Goal: Task Accomplishment & Management: Complete application form

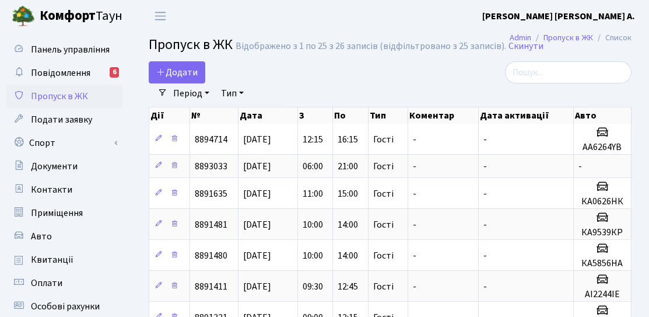
select select "25"
click at [180, 78] on span "Додати" at bounding box center [176, 72] width 41 height 13
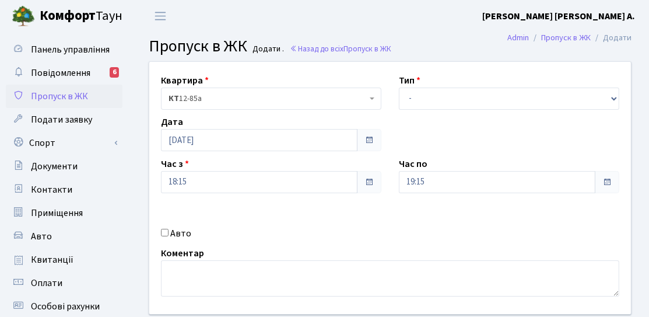
click at [178, 231] on label "Авто" at bounding box center [180, 233] width 21 height 14
click at [169, 231] on input "Авто" at bounding box center [165, 233] width 8 height 8
checkbox input "true"
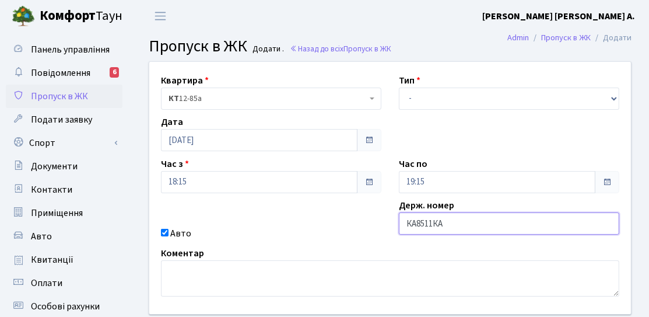
type input "КА8511КА"
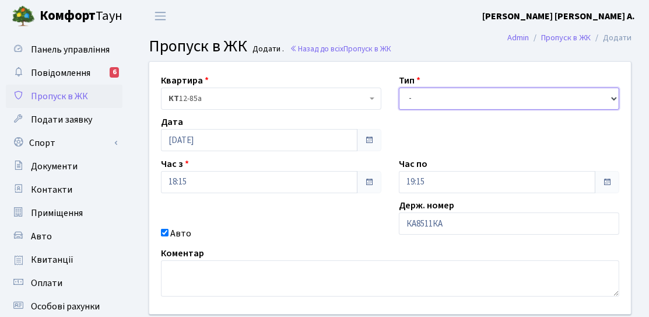
click at [433, 100] on select "- Доставка Таксі Гості Сервіс" at bounding box center [509, 98] width 220 height 22
select select "3"
click at [399, 87] on select "- Доставка Таксі Гості Сервіс" at bounding box center [509, 98] width 220 height 22
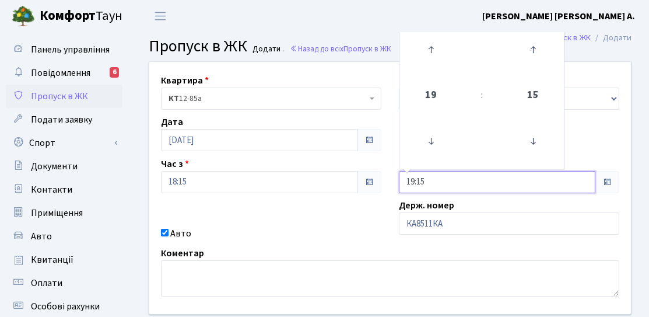
click at [419, 175] on input "19:15" at bounding box center [497, 182] width 196 height 22
click at [430, 46] on icon at bounding box center [430, 49] width 31 height 31
type input "21:15"
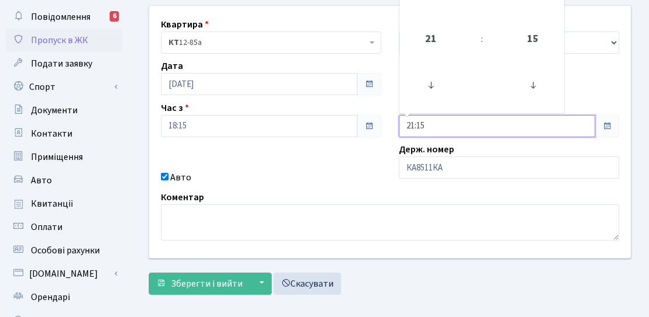
scroll to position [117, 0]
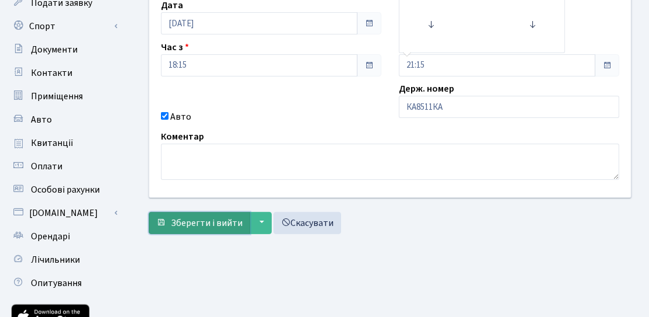
click at [228, 217] on span "Зберегти і вийти" at bounding box center [207, 222] width 72 height 13
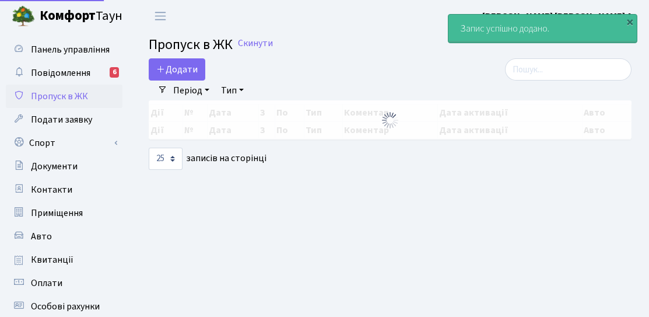
select select "25"
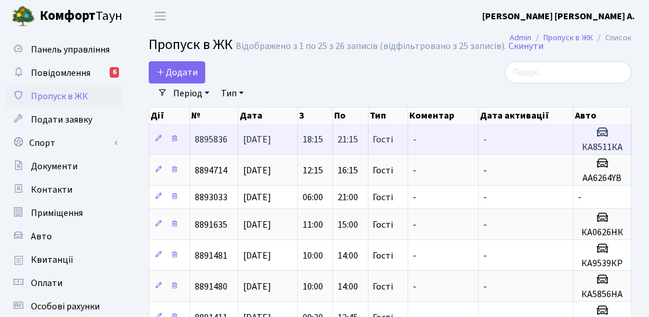
click at [591, 142] on h5 "КА8511КА" at bounding box center [602, 147] width 48 height 11
